Goal: Task Accomplishment & Management: Use online tool/utility

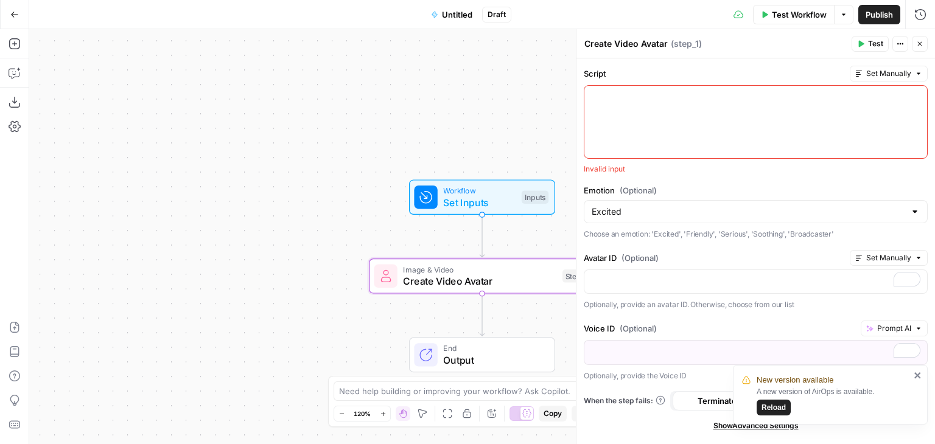
click at [919, 43] on icon "button" at bounding box center [920, 44] width 4 height 4
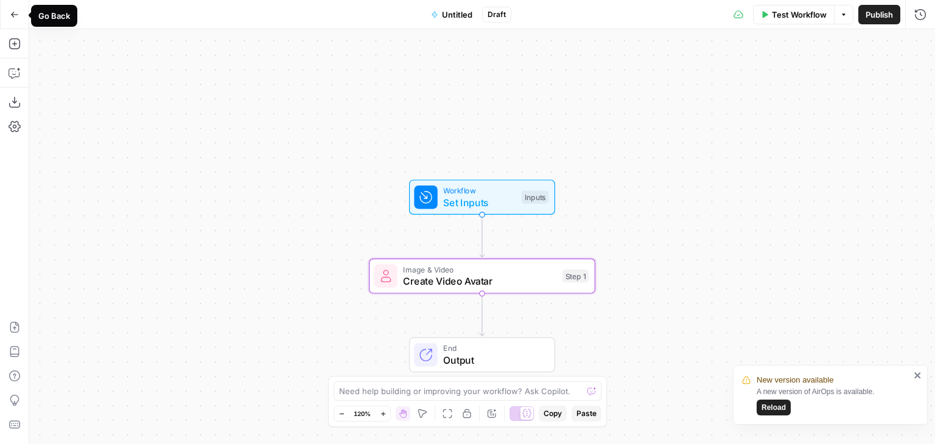
click at [9, 10] on button "Go Back" at bounding box center [15, 15] width 22 height 22
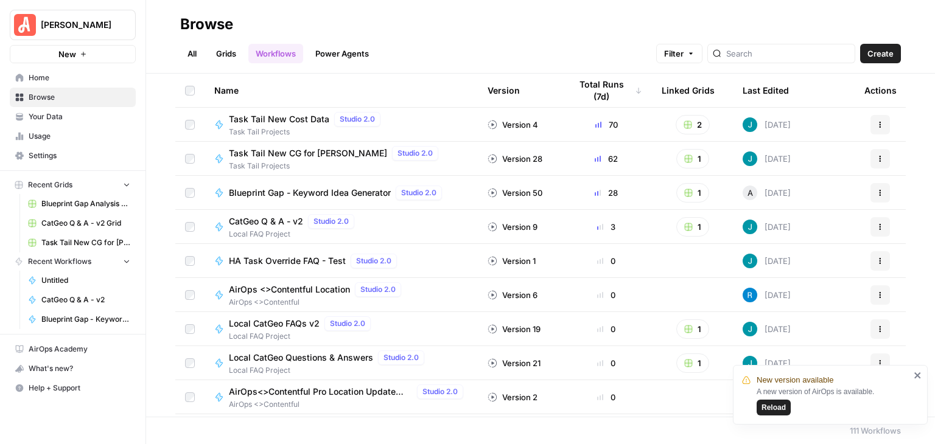
click at [80, 116] on span "Your Data" at bounding box center [80, 116] width 102 height 11
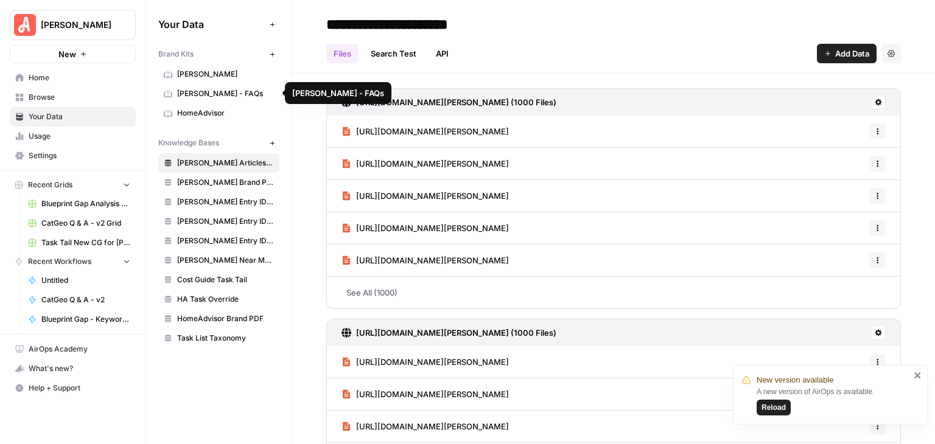
click at [211, 89] on span "[PERSON_NAME] - FAQs" at bounding box center [225, 93] width 97 height 11
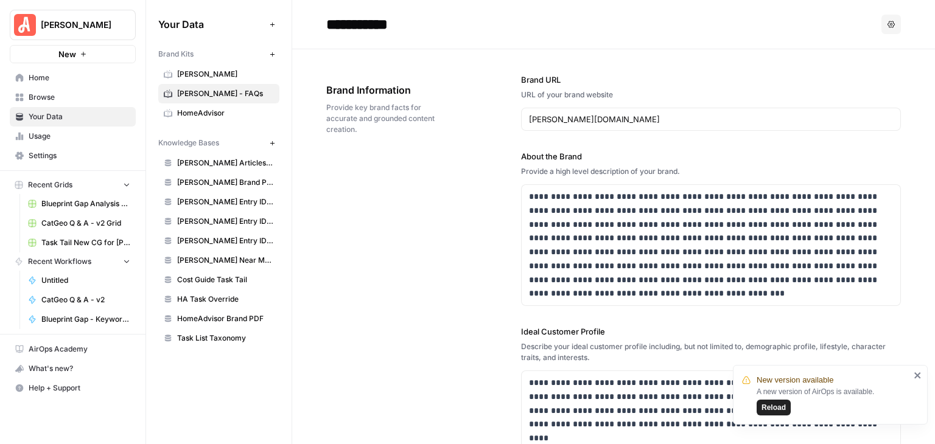
click at [916, 376] on icon "close" at bounding box center [917, 376] width 6 height 6
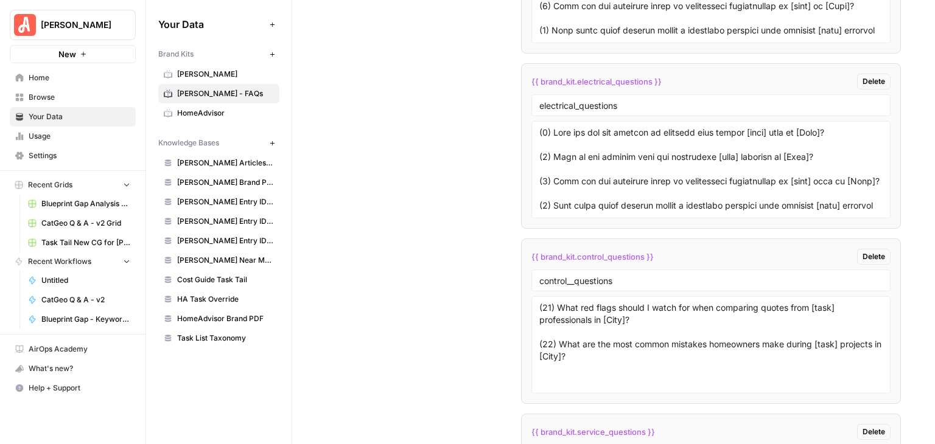
scroll to position [2858, 0]
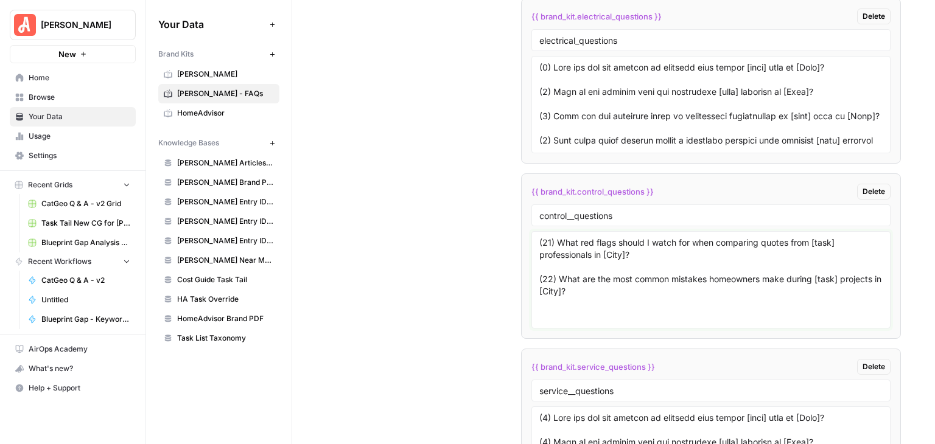
click at [644, 287] on textarea "(21) What red flags should I watch for when comparing quotes from [task] profes…" at bounding box center [710, 280] width 343 height 86
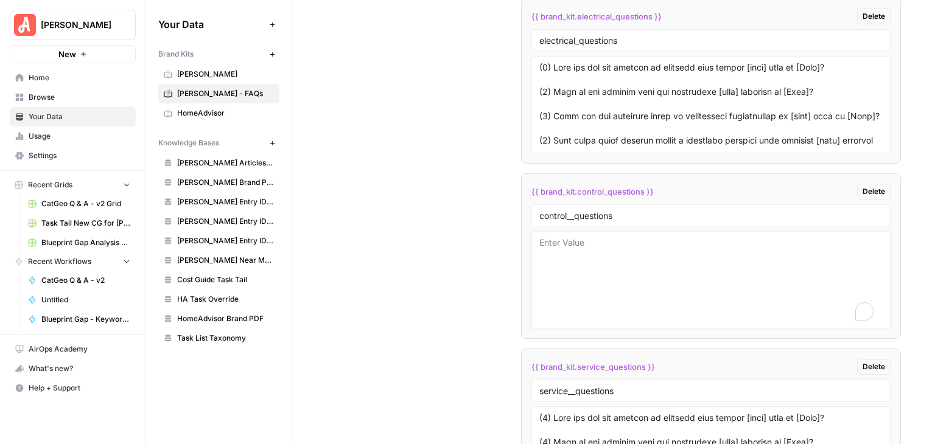
paste textarea "(1) What are the key factors to consider when hiring [task] pros in [City]? (2)…"
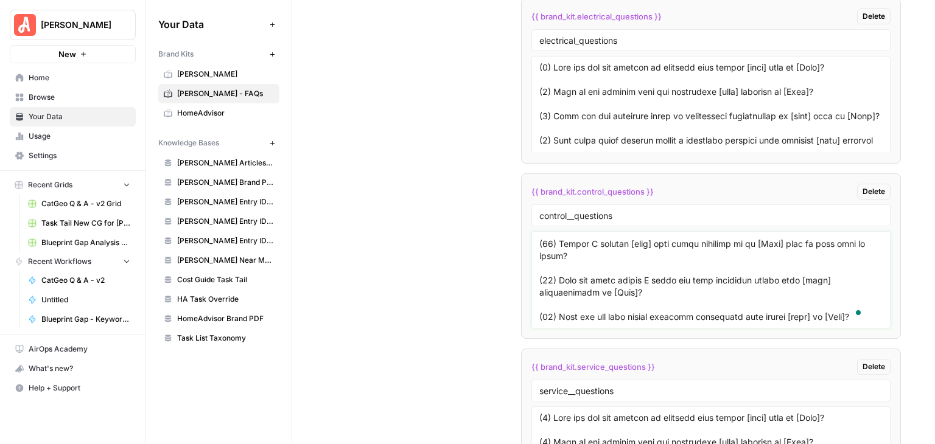
scroll to position [326, 0]
type textarea "(1) What are the key factors to consider when hiring [task] pros in [City]? (2)…"
click at [44, 77] on span "Home" at bounding box center [80, 77] width 102 height 11
